Goal: Task Accomplishment & Management: Manage account settings

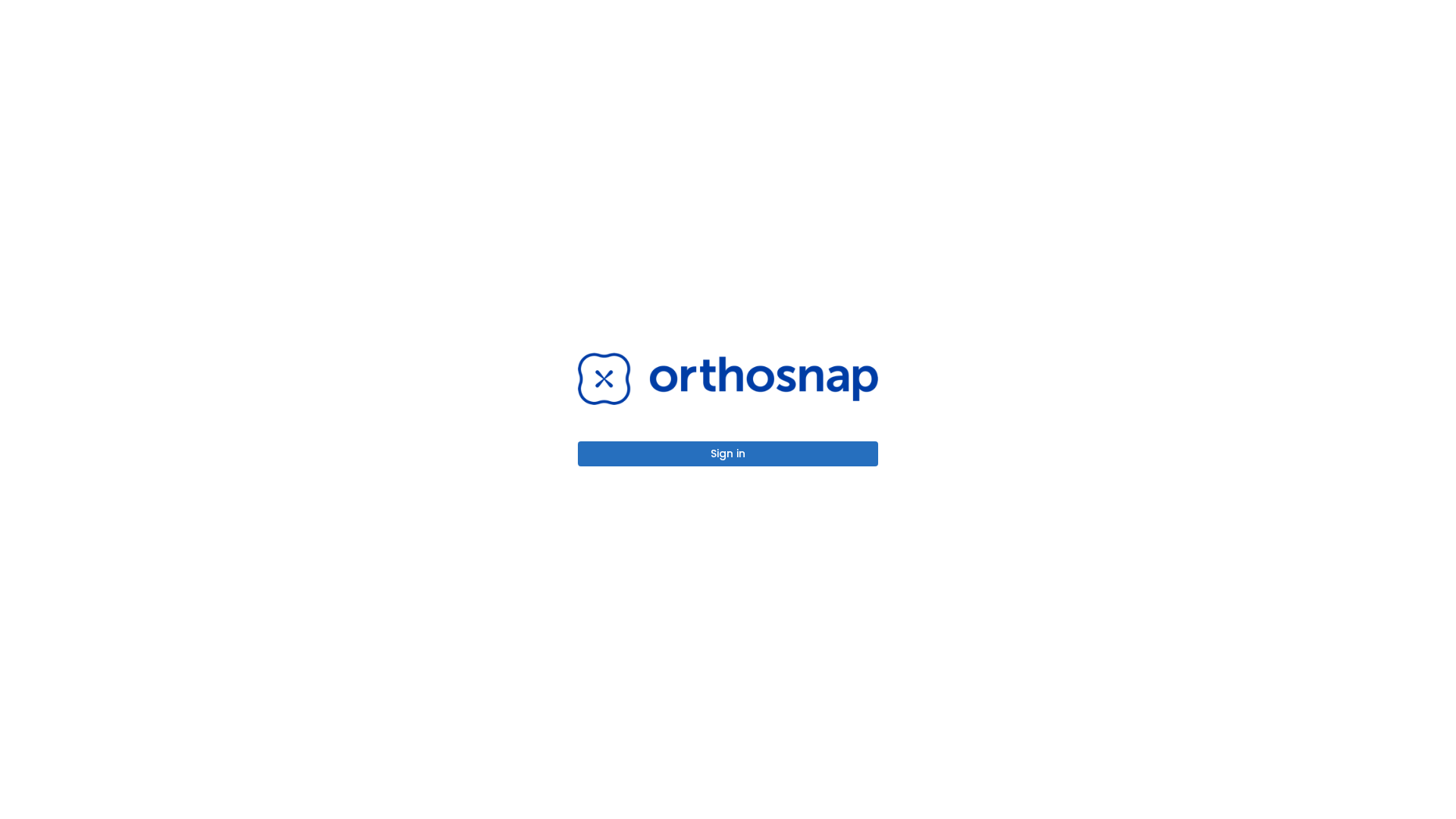
click at [728, 454] on button "Sign in" at bounding box center [727, 453] width 300 height 25
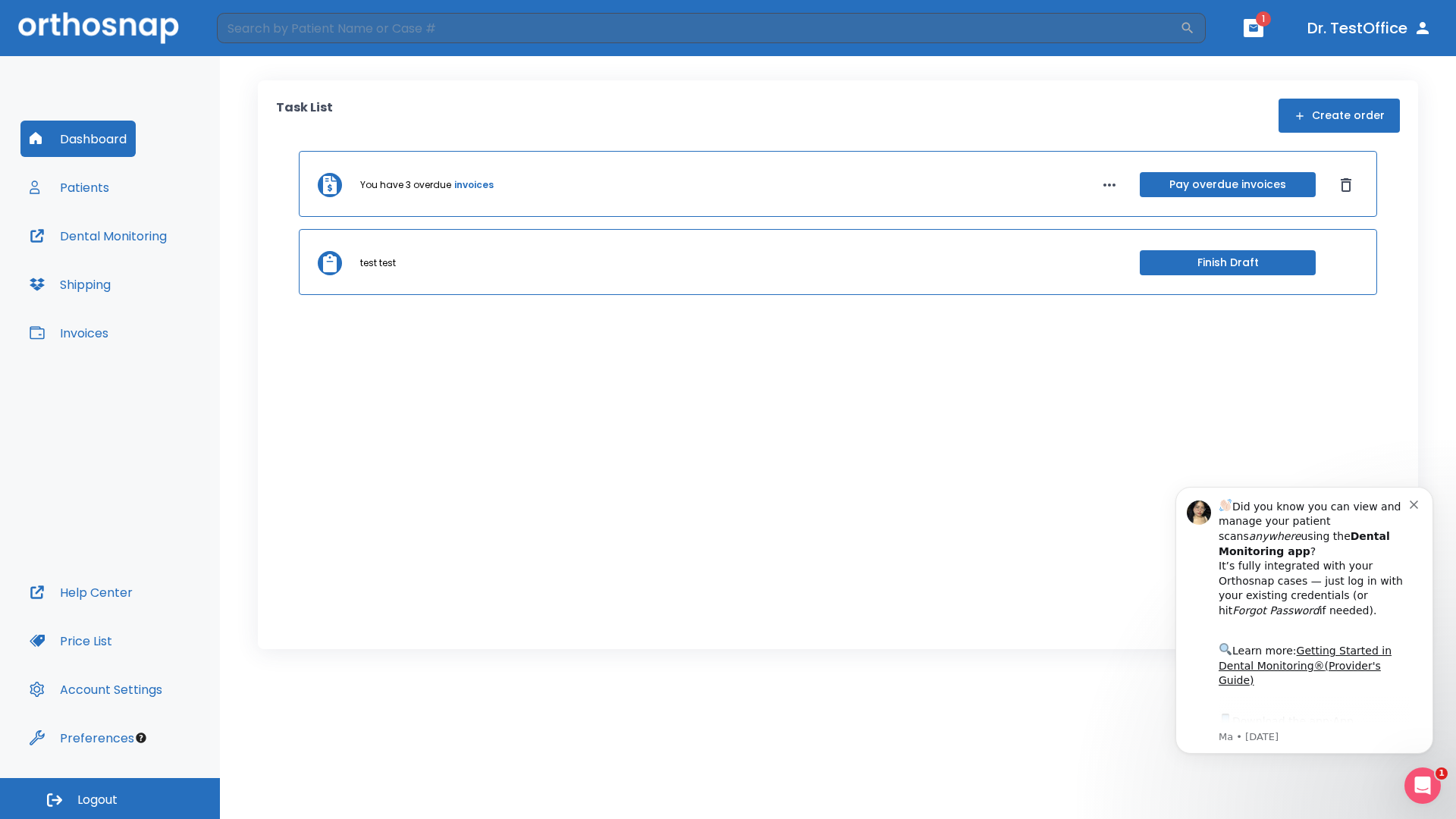
click at [110, 798] on span "Logout" at bounding box center [98, 800] width 41 height 17
